Goal: Task Accomplishment & Management: Complete application form

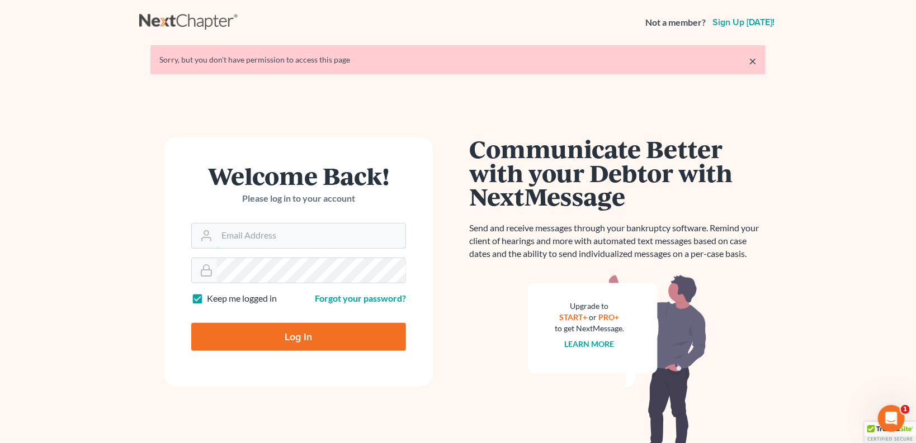
type input "[EMAIL_ADDRESS][DOMAIN_NAME]"
click at [288, 338] on input "Log In" at bounding box center [298, 337] width 215 height 28
type input "Thinking..."
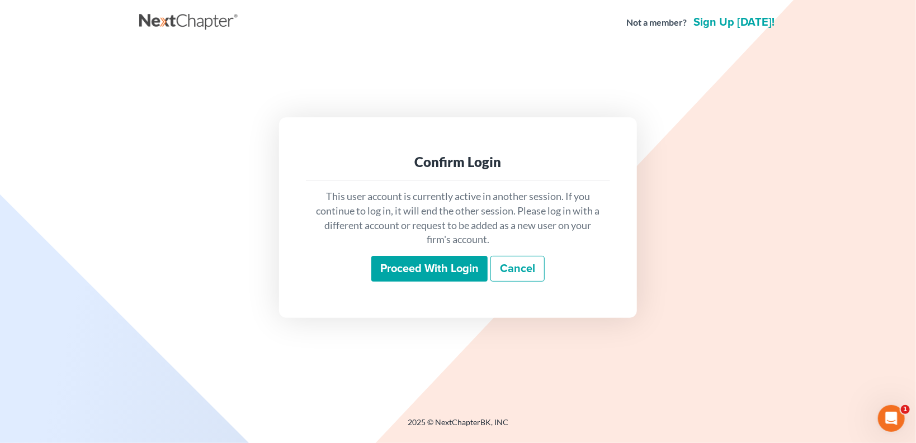
click at [430, 264] on input "Proceed with login" at bounding box center [429, 269] width 116 height 26
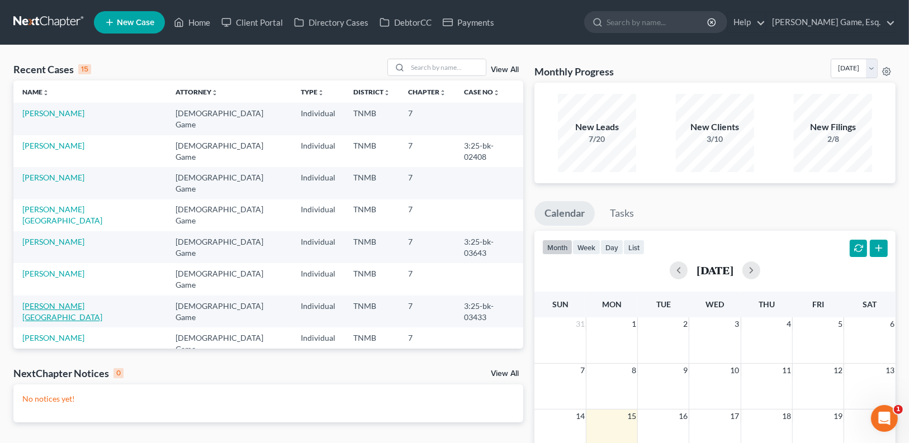
click at [55, 301] on link "[PERSON_NAME][GEOGRAPHIC_DATA]" at bounding box center [62, 311] width 80 height 21
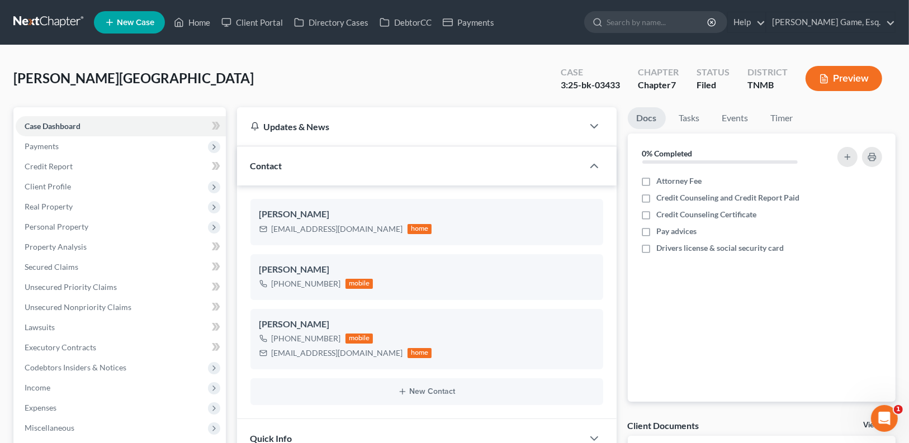
click at [859, 79] on button "Preview" at bounding box center [844, 78] width 77 height 25
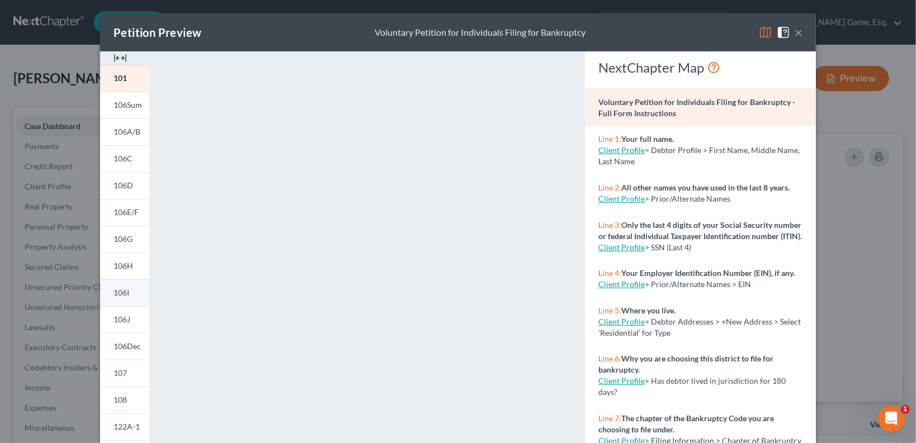
click at [109, 292] on link "106I" at bounding box center [124, 293] width 49 height 27
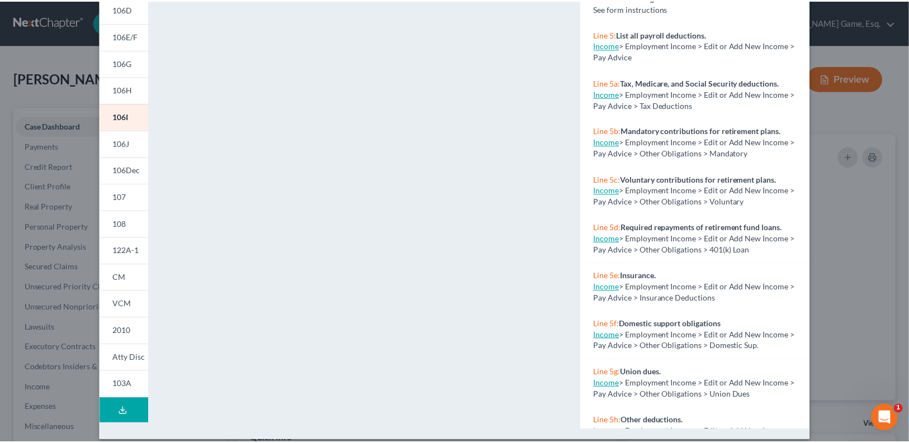
scroll to position [179, 0]
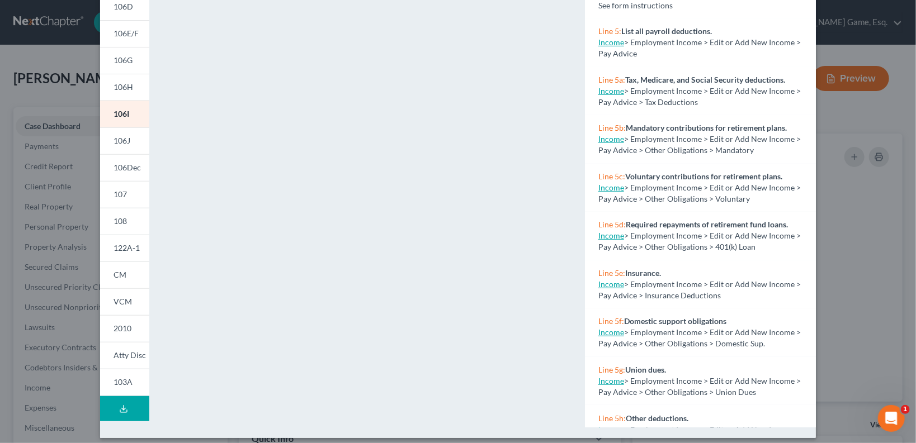
click at [874, 232] on div "Petition Preview Schedule I: Your Income × 101 106Sum 106A/B 106C 106D 106E/F 1…" at bounding box center [458, 221] width 916 height 443
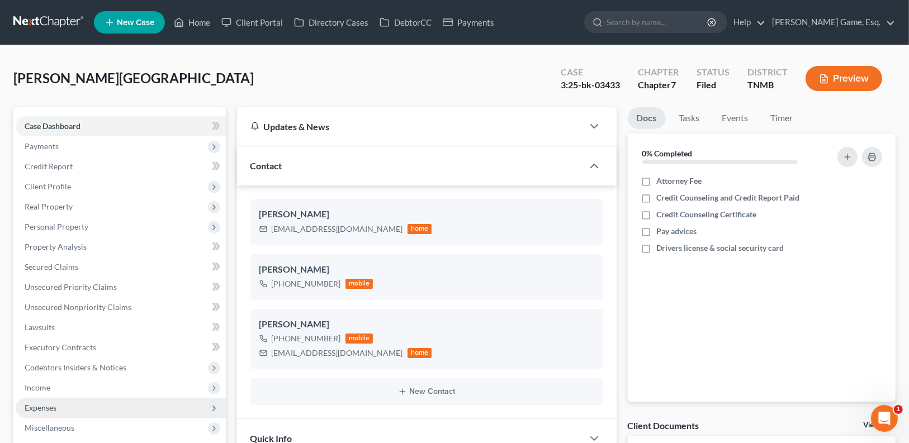
click at [79, 406] on span "Expenses" at bounding box center [121, 408] width 210 height 20
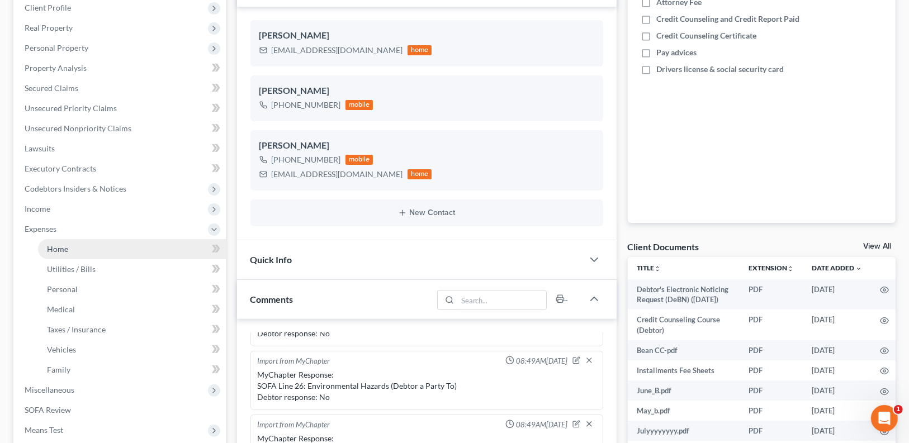
click at [71, 247] on link "Home" at bounding box center [132, 249] width 188 height 20
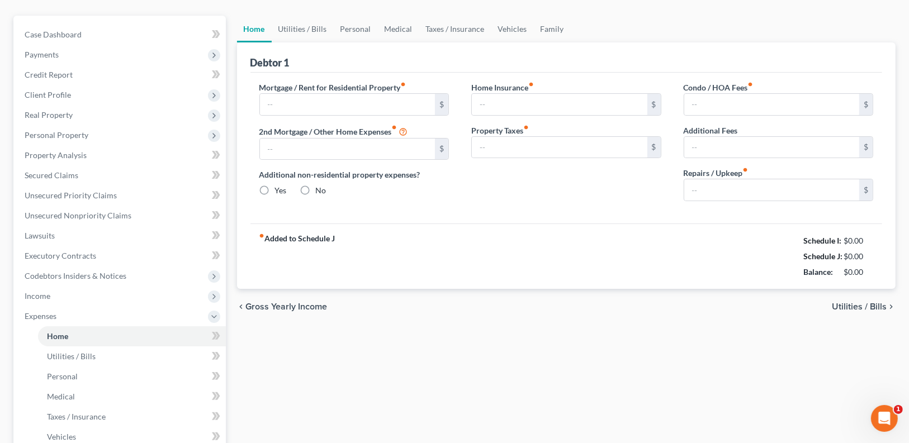
type input "500.00"
type input "0.00"
radio input "true"
type input "0.00"
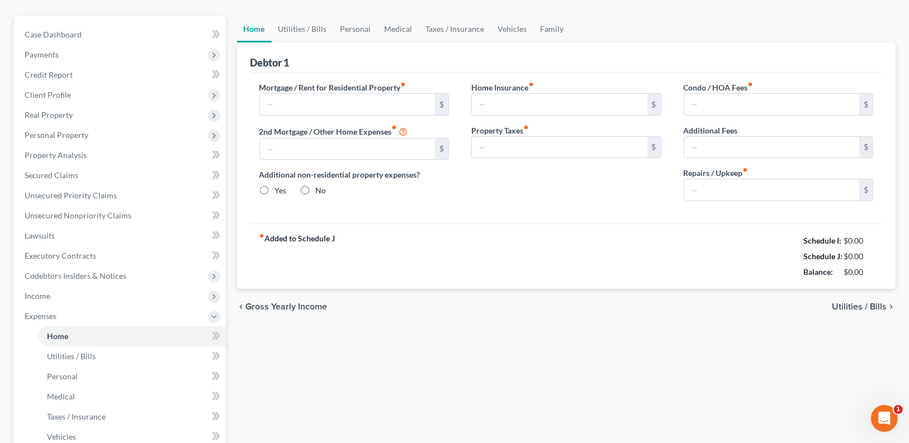
type input "0.00"
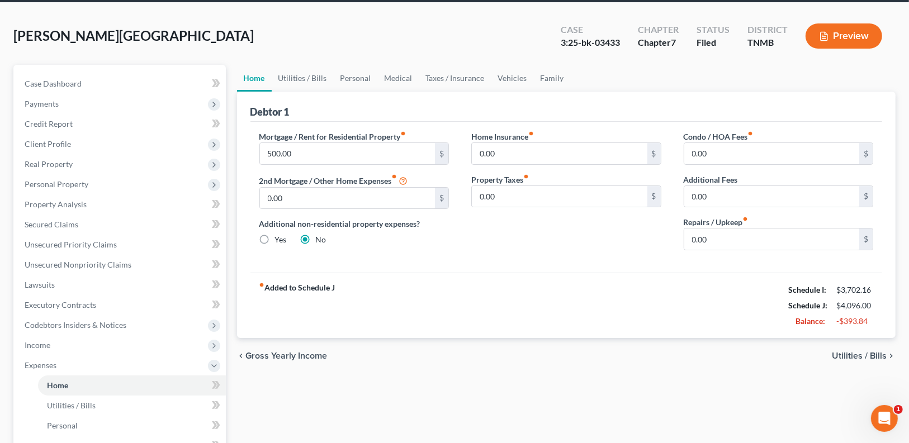
scroll to position [45, 0]
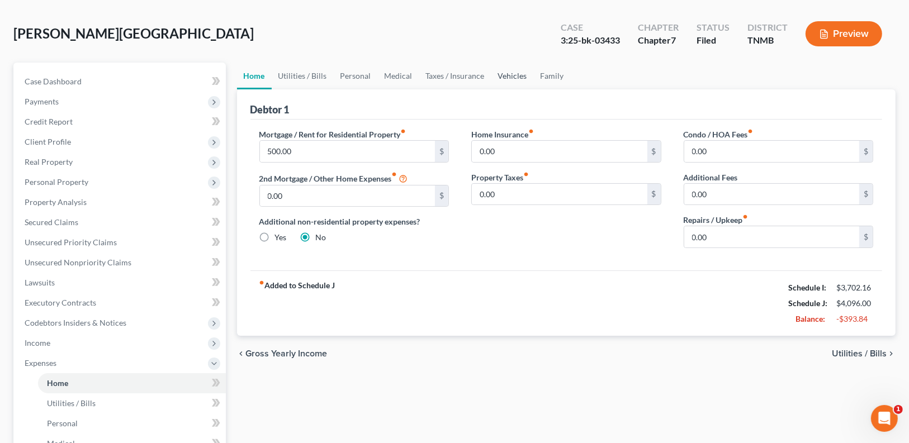
click at [510, 75] on link "Vehicles" at bounding box center [512, 76] width 42 height 27
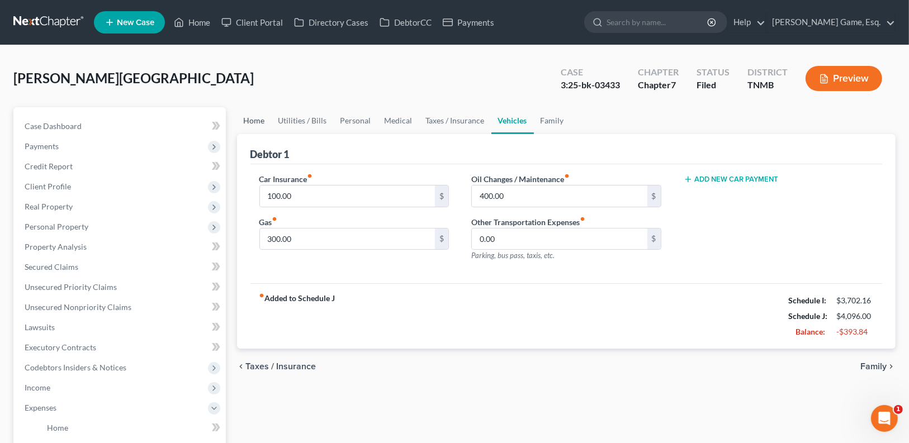
click at [257, 120] on link "Home" at bounding box center [254, 120] width 35 height 27
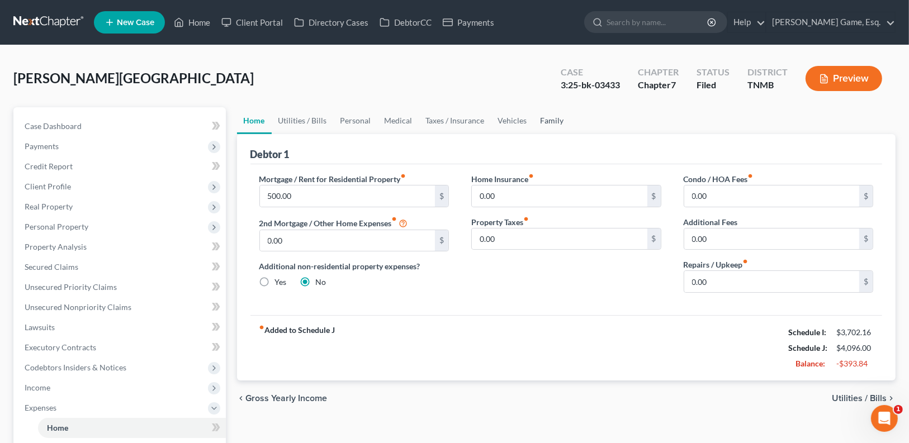
click at [534, 126] on link "Family" at bounding box center [552, 120] width 37 height 27
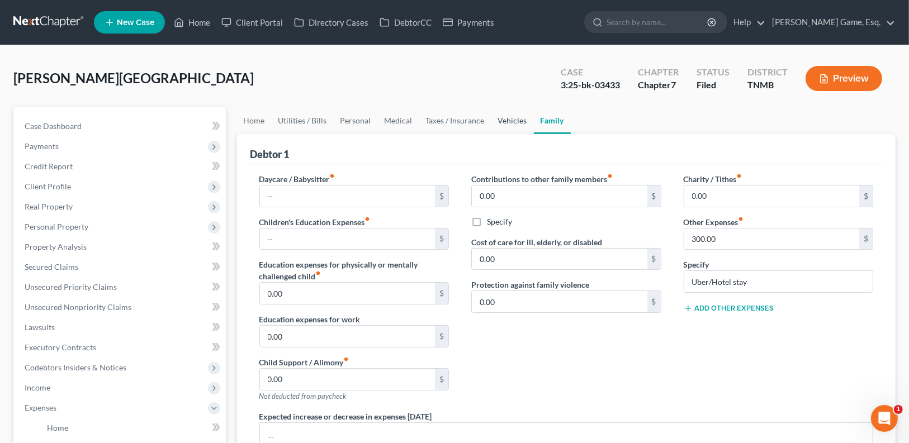
click at [506, 121] on link "Vehicles" at bounding box center [512, 120] width 42 height 27
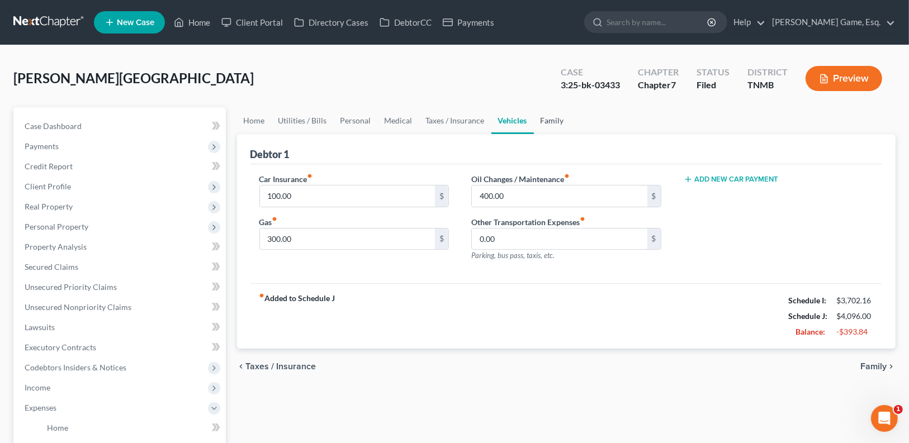
click at [558, 127] on link "Family" at bounding box center [552, 120] width 37 height 27
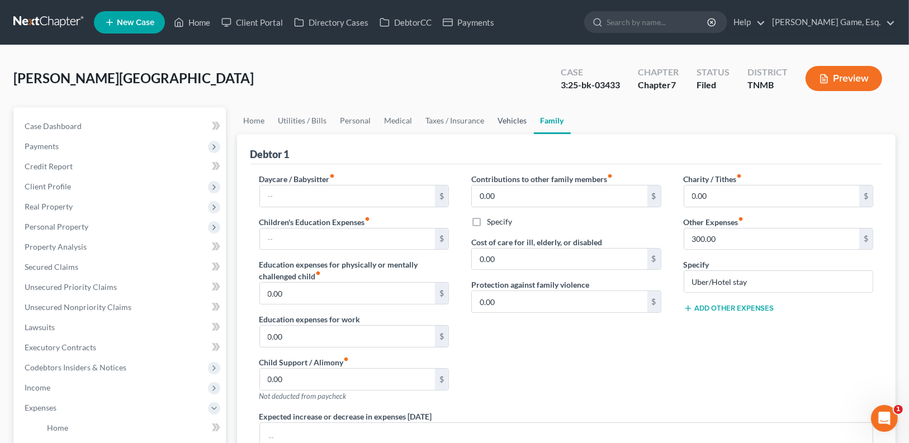
click at [511, 123] on link "Vehicles" at bounding box center [512, 120] width 42 height 27
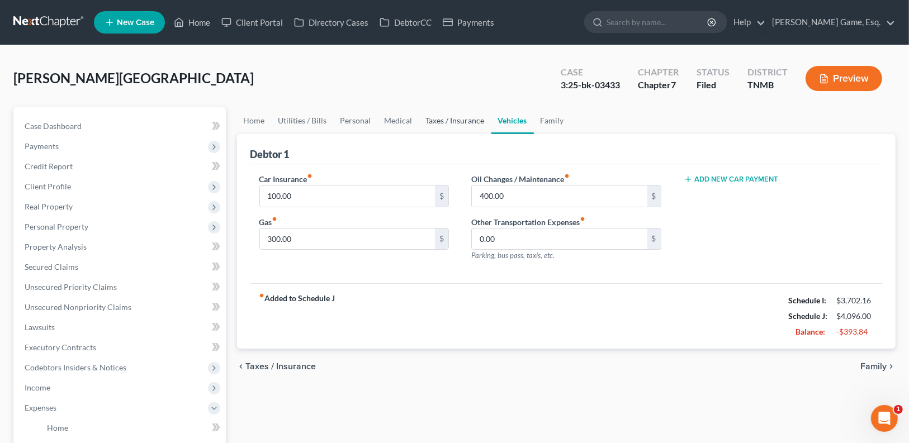
click at [453, 122] on link "Taxes / Insurance" at bounding box center [455, 120] width 72 height 27
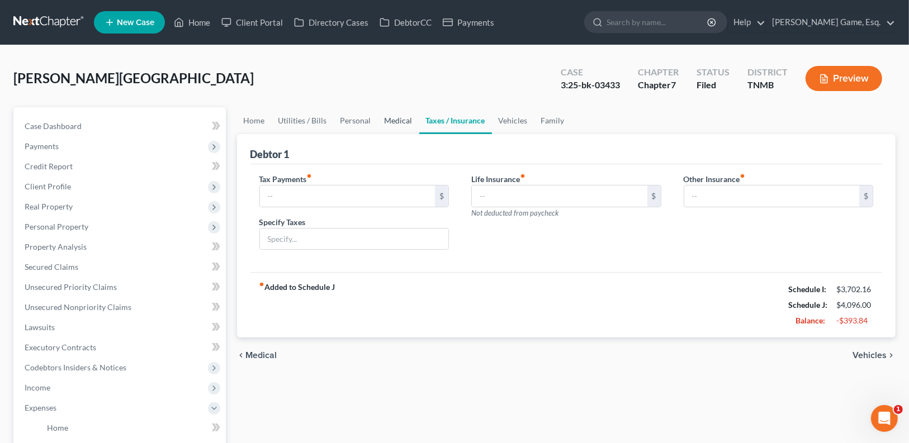
click at [394, 124] on link "Medical" at bounding box center [398, 120] width 41 height 27
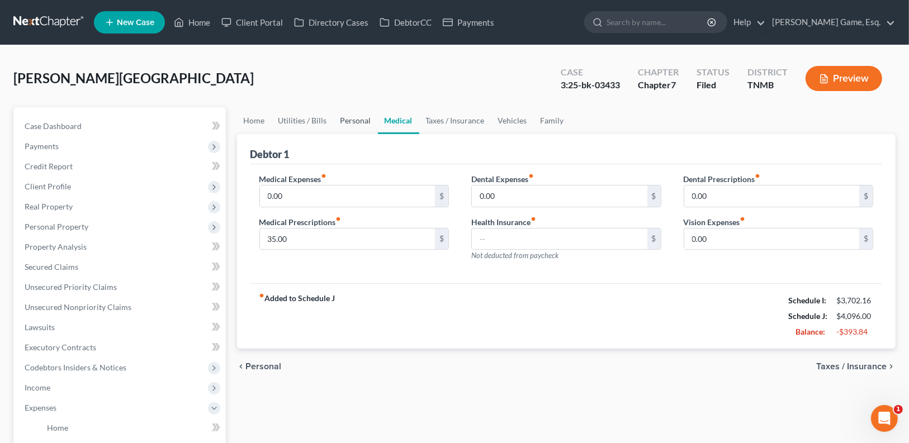
click at [345, 122] on link "Personal" at bounding box center [356, 120] width 44 height 27
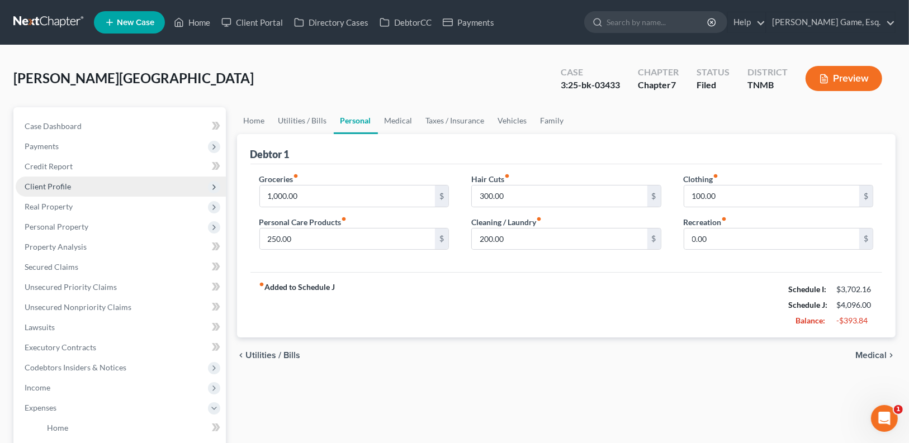
click at [75, 190] on span "Client Profile" at bounding box center [121, 187] width 210 height 20
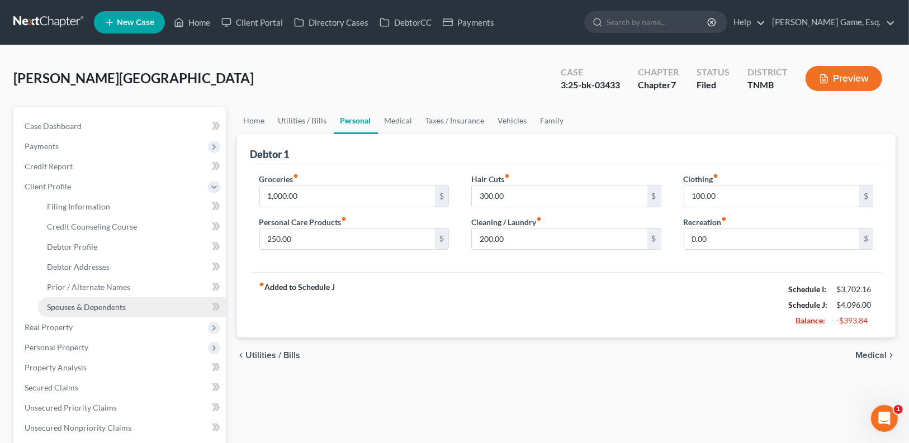
click at [118, 306] on span "Spouses & Dependents" at bounding box center [86, 307] width 79 height 10
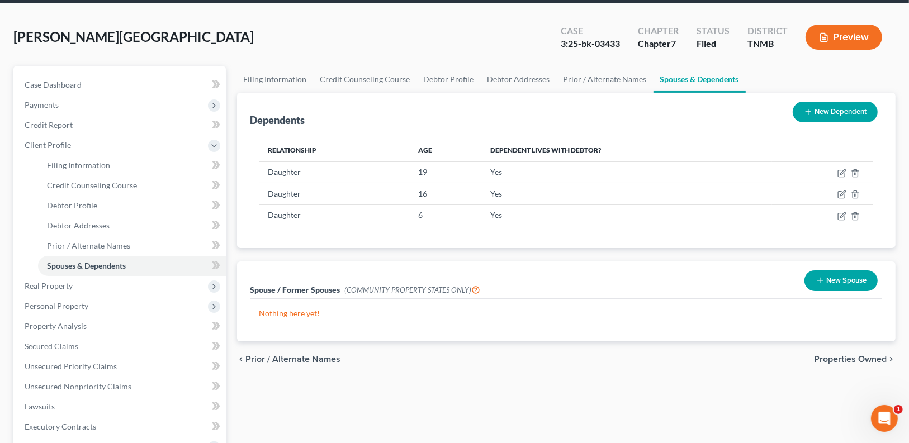
scroll to position [45, 0]
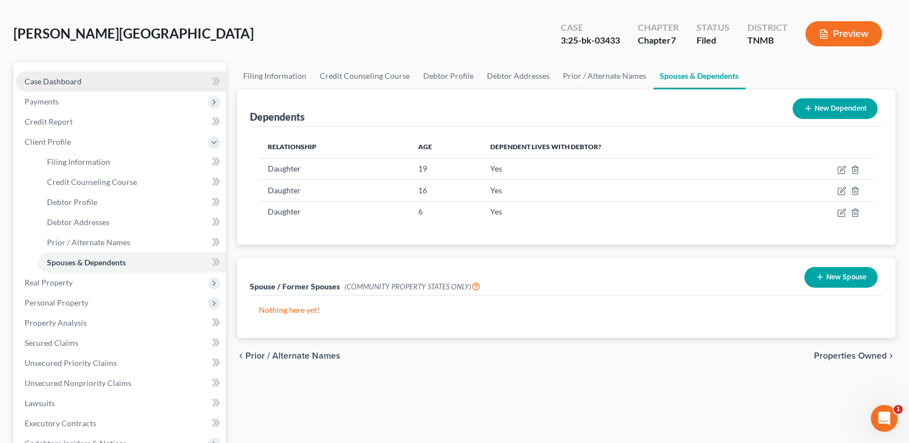
click at [88, 82] on link "Case Dashboard" at bounding box center [121, 82] width 210 height 20
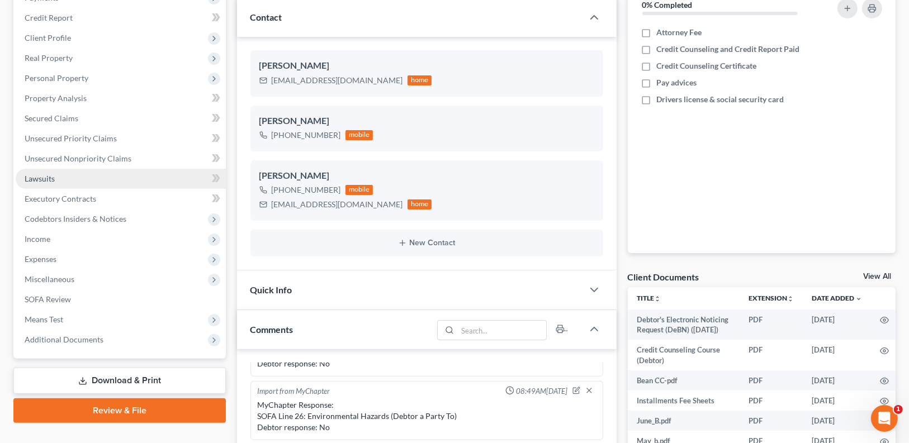
scroll to position [179, 0]
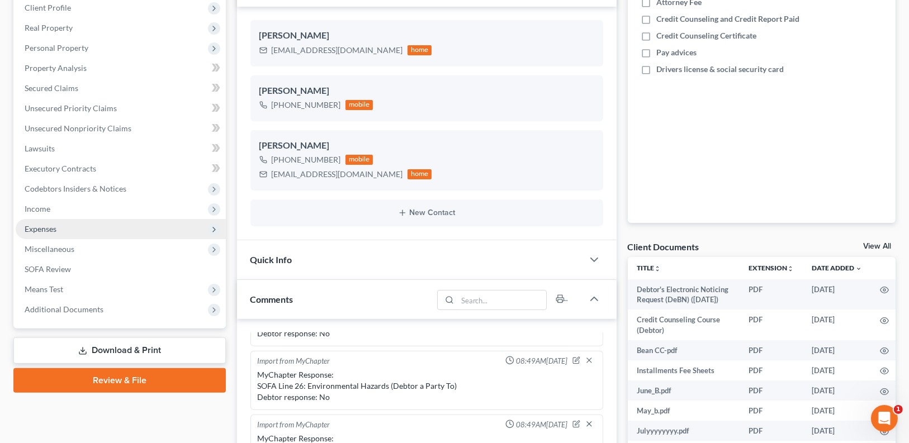
click at [72, 226] on span "Expenses" at bounding box center [121, 229] width 210 height 20
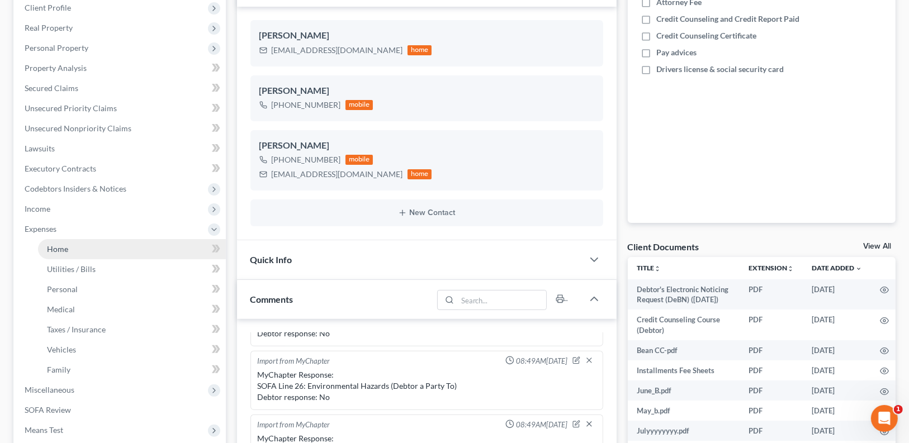
click at [91, 242] on link "Home" at bounding box center [132, 249] width 188 height 20
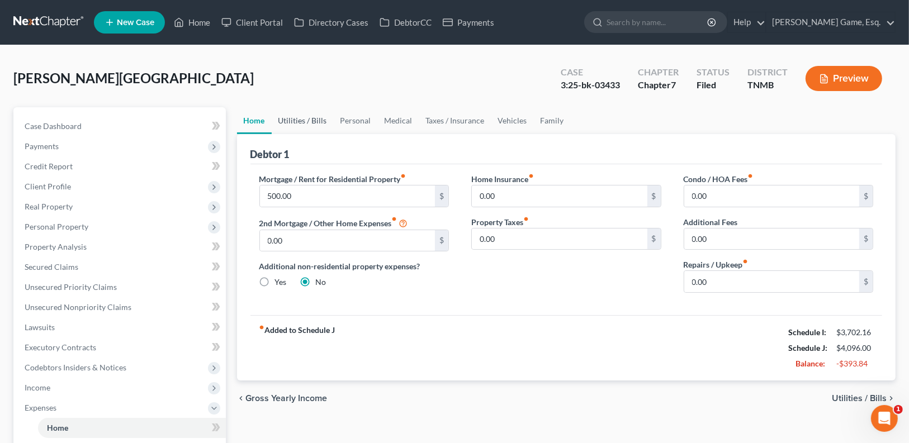
click at [297, 126] on link "Utilities / Bills" at bounding box center [303, 120] width 62 height 27
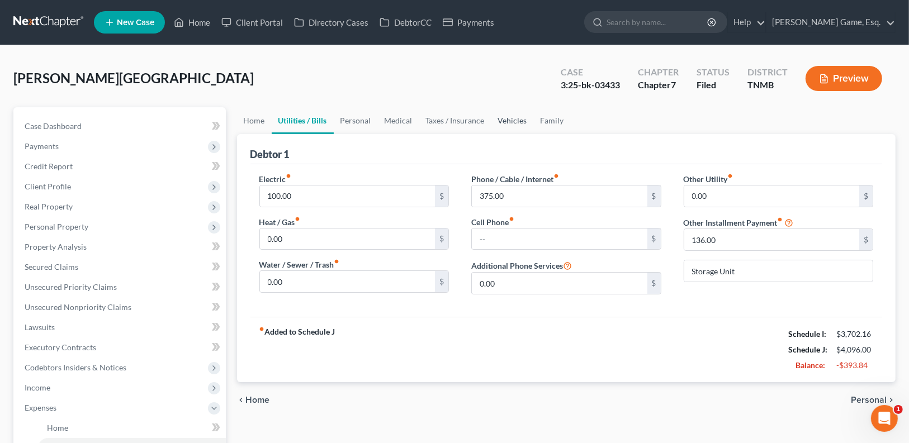
click at [499, 131] on link "Vehicles" at bounding box center [512, 120] width 42 height 27
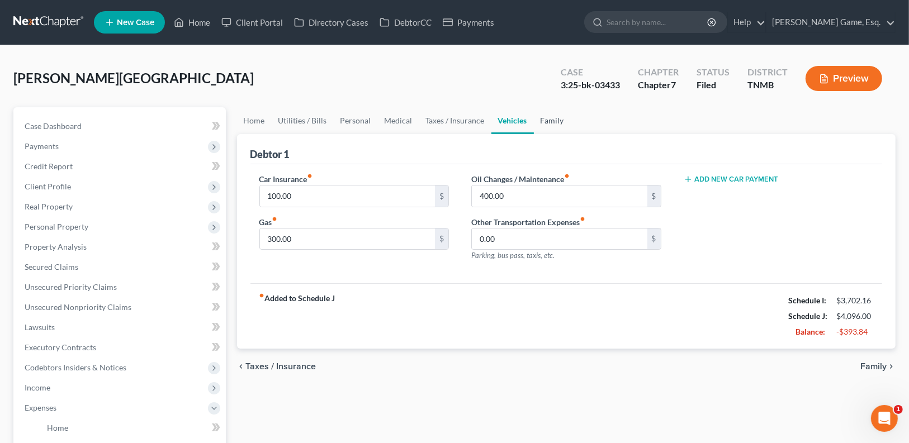
click at [555, 126] on link "Family" at bounding box center [552, 120] width 37 height 27
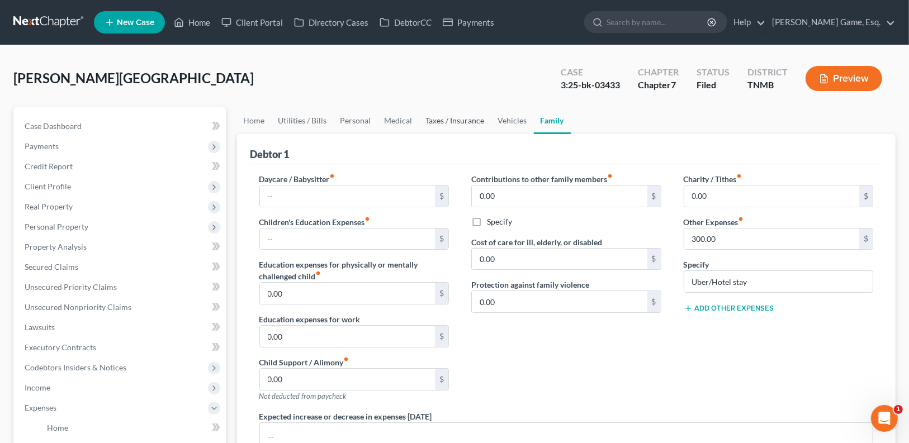
click at [452, 125] on link "Taxes / Insurance" at bounding box center [455, 120] width 72 height 27
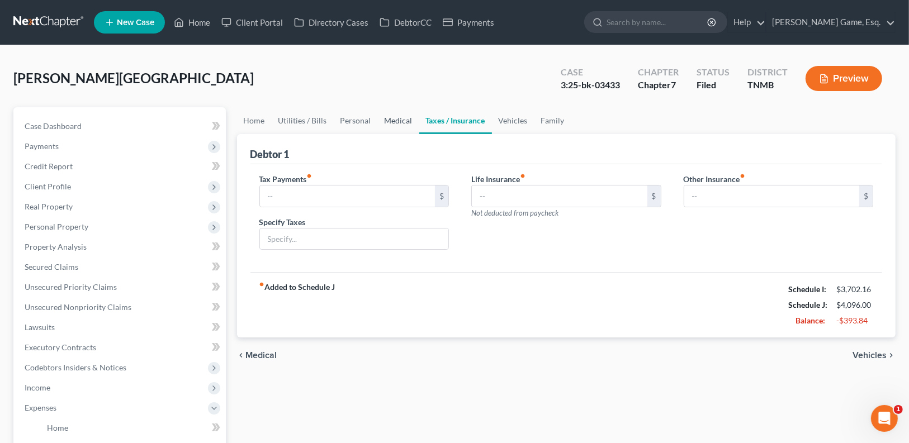
click at [382, 127] on link "Medical" at bounding box center [398, 120] width 41 height 27
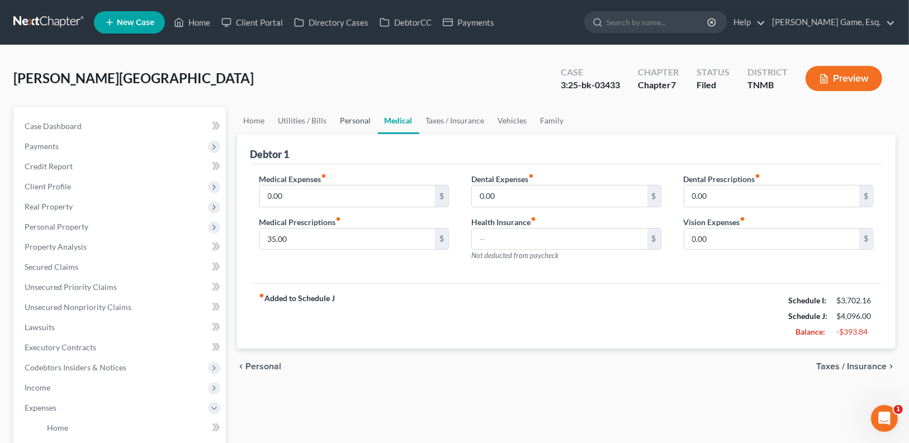
click at [341, 123] on link "Personal" at bounding box center [356, 120] width 44 height 27
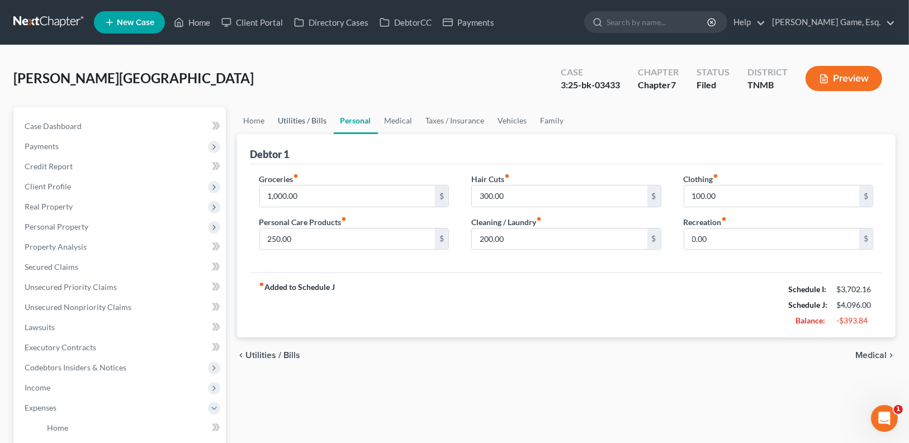
click at [304, 119] on link "Utilities / Bills" at bounding box center [303, 120] width 62 height 27
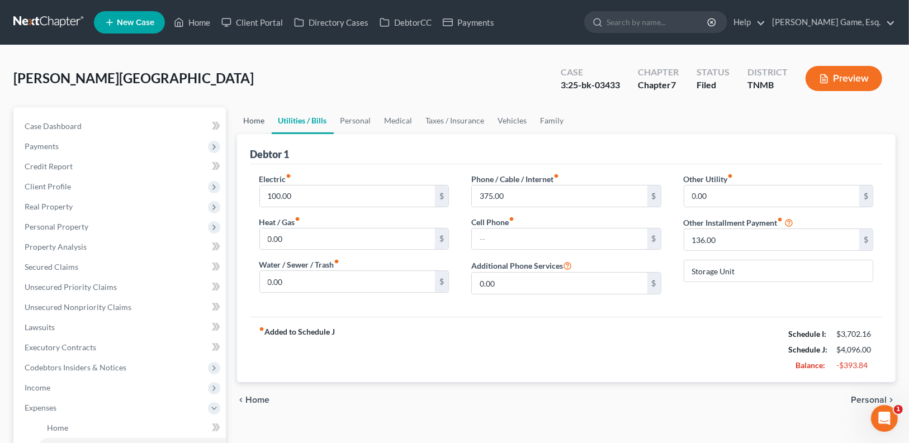
click at [254, 122] on link "Home" at bounding box center [254, 120] width 35 height 27
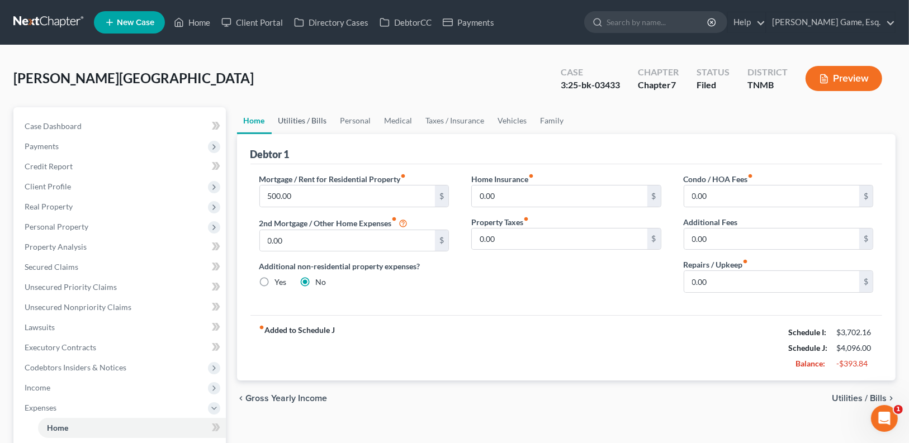
click at [289, 119] on link "Utilities / Bills" at bounding box center [303, 120] width 62 height 27
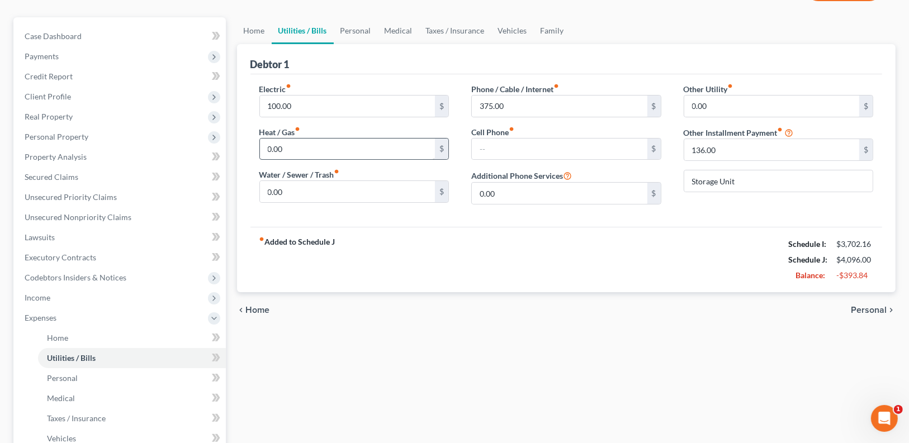
scroll to position [134, 0]
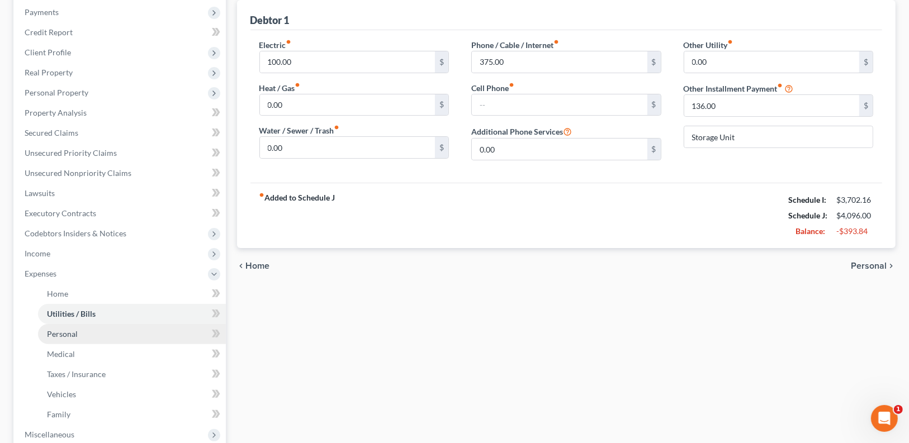
click at [112, 339] on link "Personal" at bounding box center [132, 334] width 188 height 20
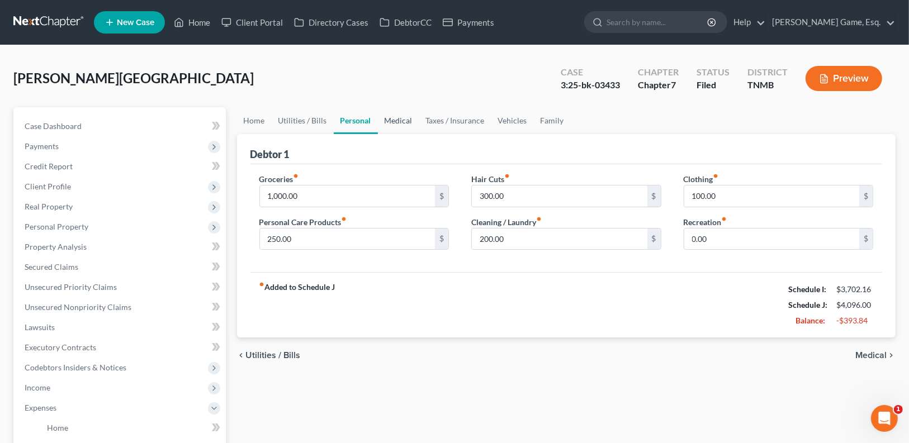
click at [396, 117] on link "Medical" at bounding box center [398, 120] width 41 height 27
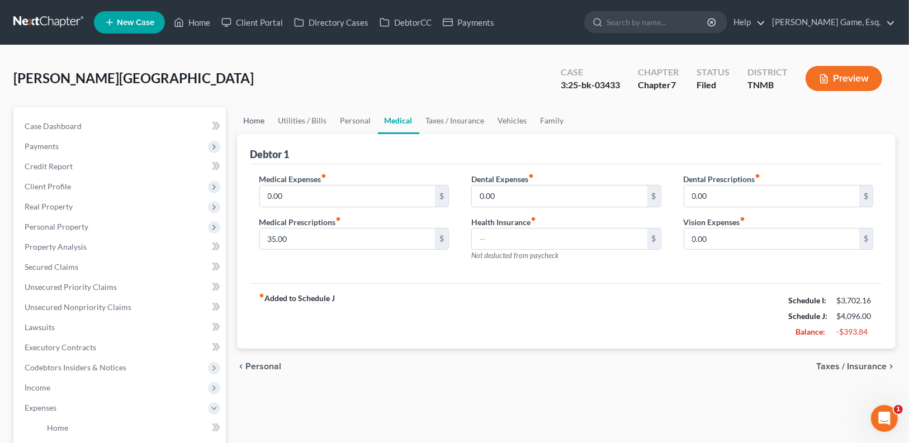
click at [249, 122] on link "Home" at bounding box center [254, 120] width 35 height 27
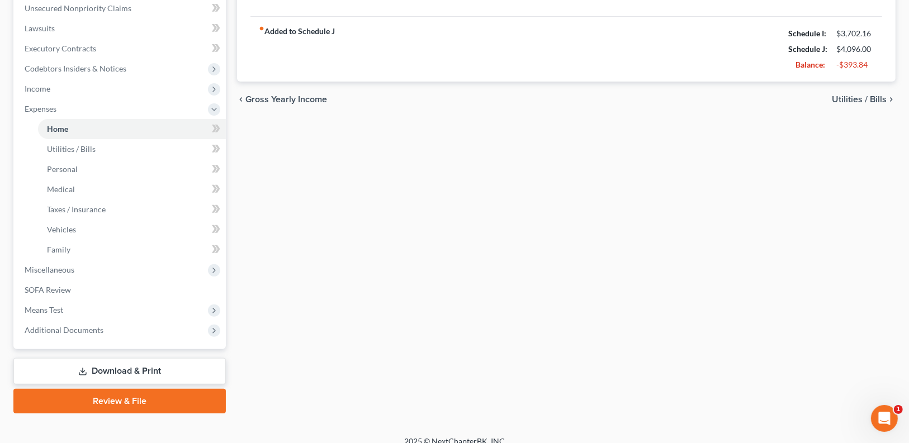
scroll to position [311, 0]
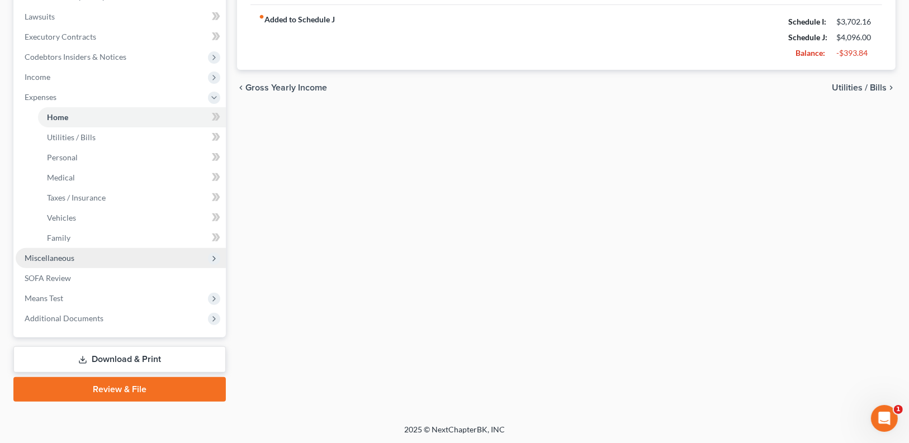
click at [82, 260] on span "Miscellaneous" at bounding box center [121, 258] width 210 height 20
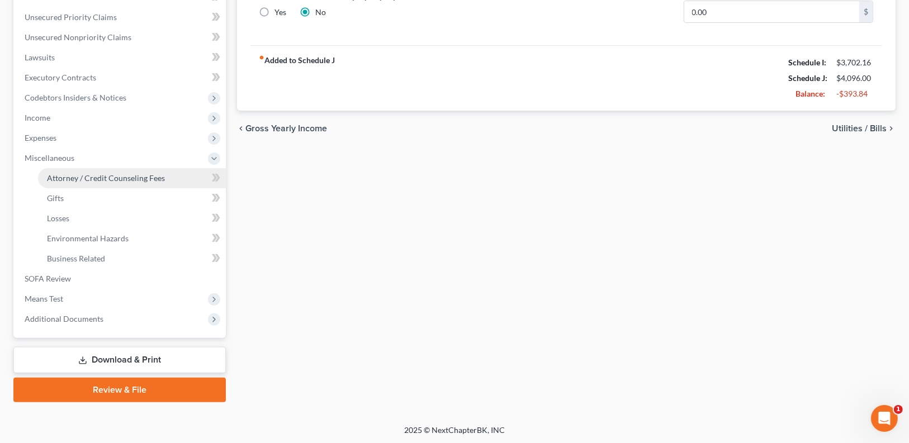
click at [107, 178] on span "Attorney / Credit Counseling Fees" at bounding box center [106, 178] width 118 height 10
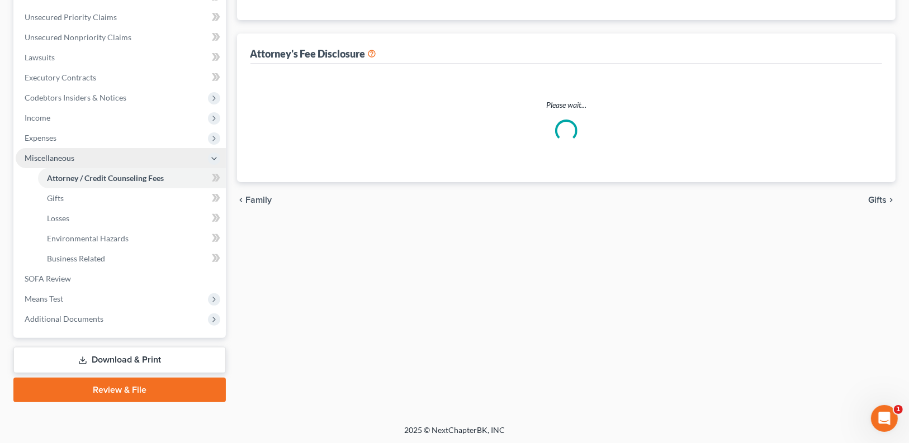
select select "0"
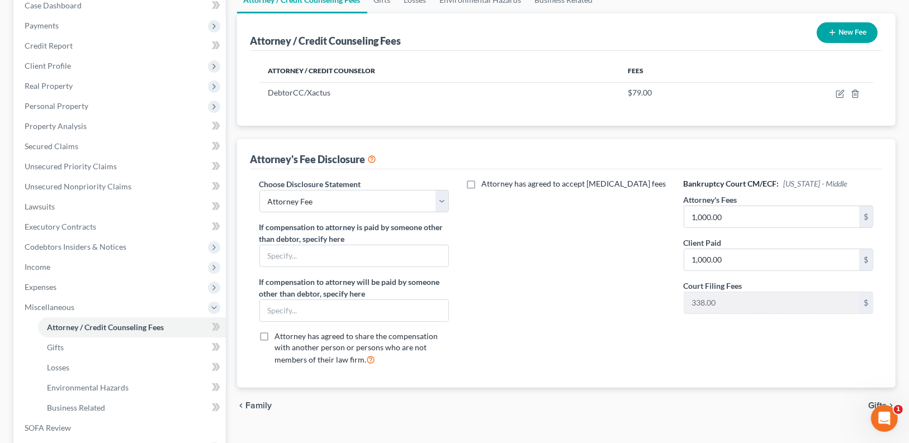
scroll to position [179, 0]
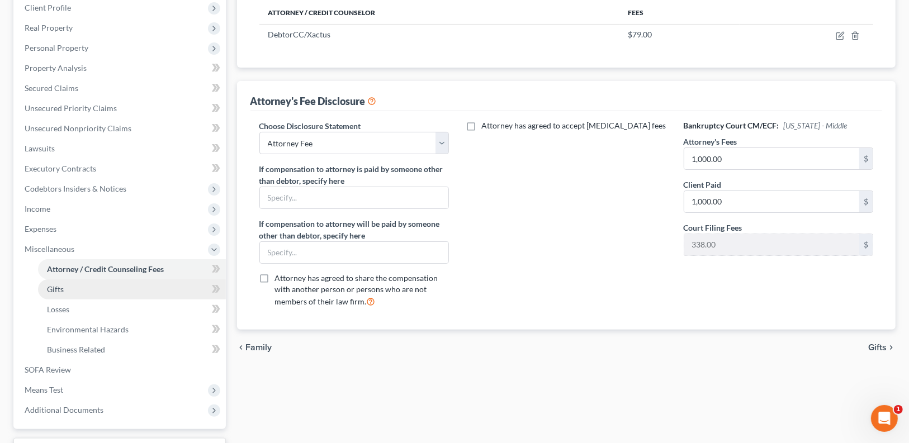
click at [91, 287] on link "Gifts" at bounding box center [132, 290] width 188 height 20
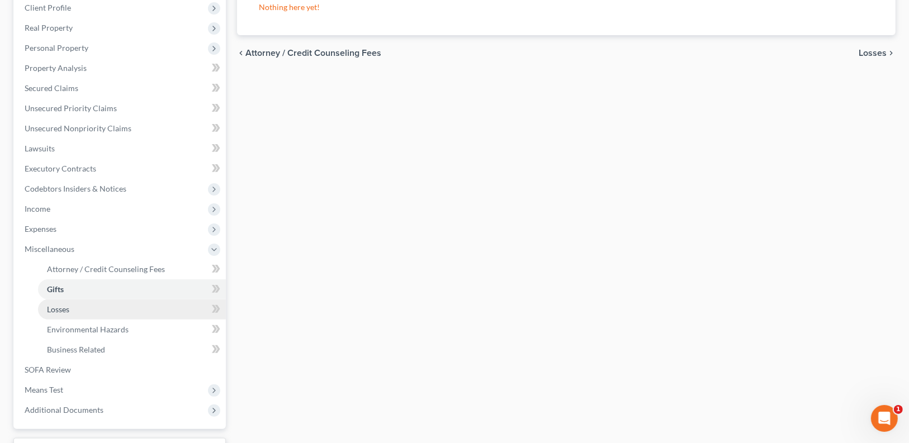
click at [104, 309] on link "Losses" at bounding box center [132, 310] width 188 height 20
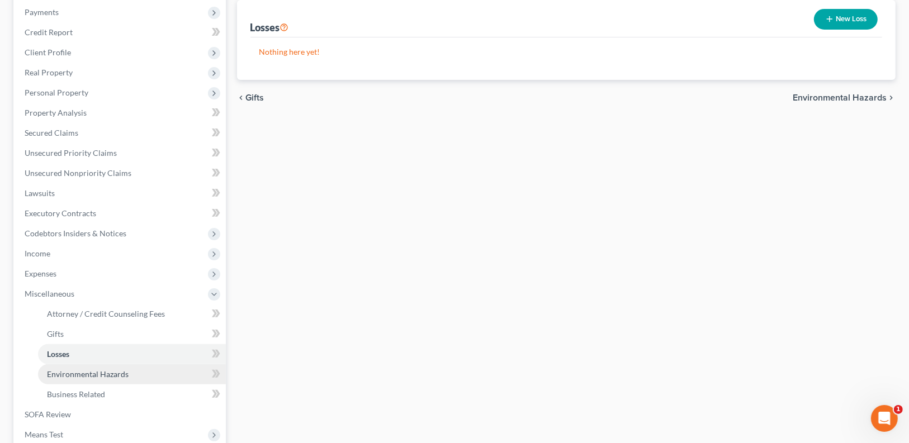
click at [102, 377] on span "Environmental Hazards" at bounding box center [88, 375] width 82 height 10
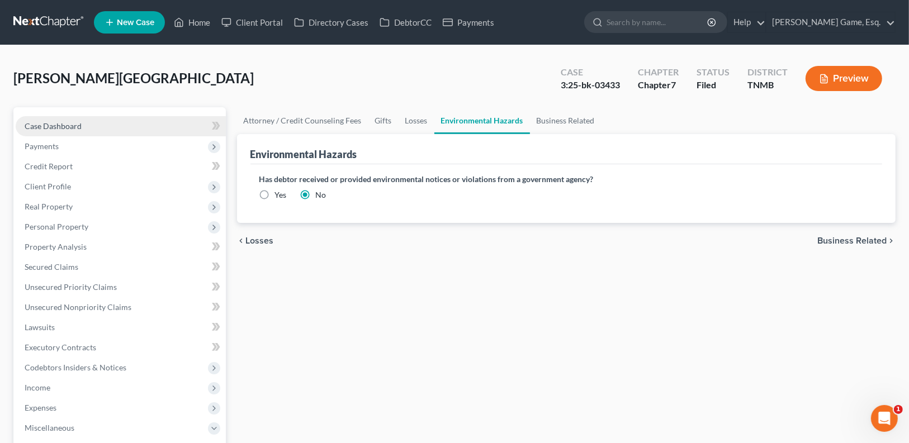
click at [43, 126] on span "Case Dashboard" at bounding box center [53, 126] width 57 height 10
